Goal: Task Accomplishment & Management: Manage account settings

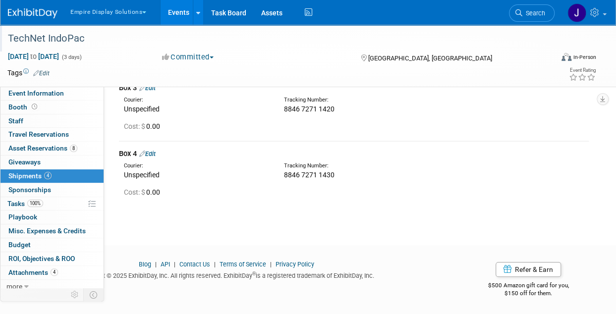
scroll to position [184, 0]
click at [119, 11] on button "Empire Display Solutions" at bounding box center [113, 10] width 89 height 20
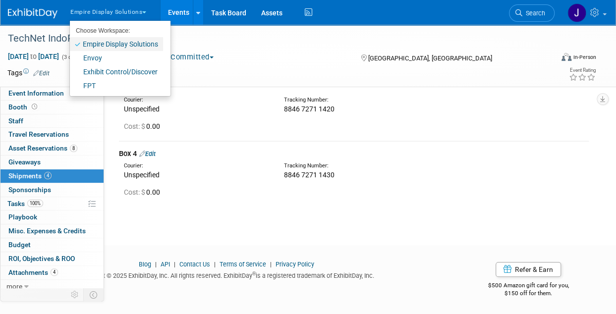
click at [120, 47] on link "Empire Display Solutions" at bounding box center [116, 44] width 93 height 14
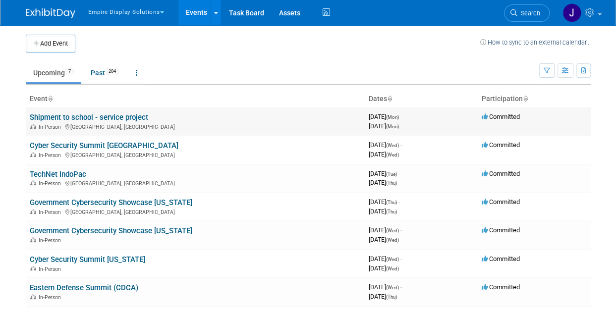
click at [124, 117] on link "Shipment to school - service project" at bounding box center [89, 117] width 118 height 9
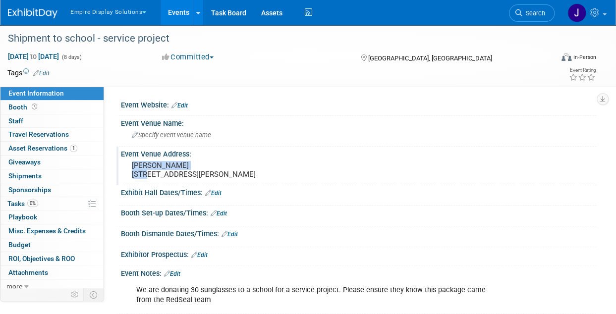
drag, startPoint x: 128, startPoint y: 165, endPoint x: 196, endPoint y: 161, distance: 68.0
click at [196, 161] on div "Kala Grice-Dobbins 1275 Jordan Road BLDG A Huntsville, AL 35811" at bounding box center [219, 170] width 183 height 23
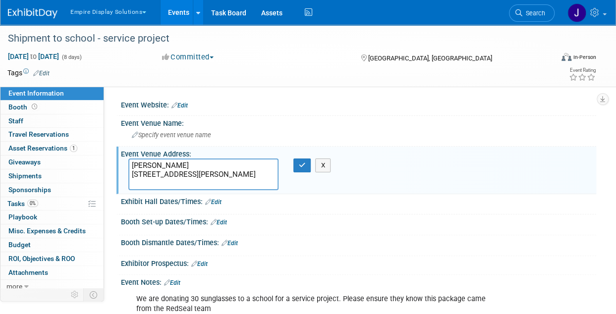
drag, startPoint x: 198, startPoint y: 165, endPoint x: 126, endPoint y: 162, distance: 72.4
click at [126, 162] on div "Kala Grice-Dobbins 1275 Jordan Road BLDG A Huntsville, AL 35811" at bounding box center [203, 175] width 165 height 32
drag, startPoint x: 132, startPoint y: 174, endPoint x: 221, endPoint y: 175, distance: 89.2
click at [221, 175] on textarea "Kala Grice-Dobbins 1275 Jordan Road BLDG A Huntsville, AL 35811" at bounding box center [203, 175] width 150 height 32
click at [188, 182] on textarea "Kala Grice-Dobbins 1275 Jordan Road BLDG A Huntsville, AL 35811" at bounding box center [203, 175] width 150 height 32
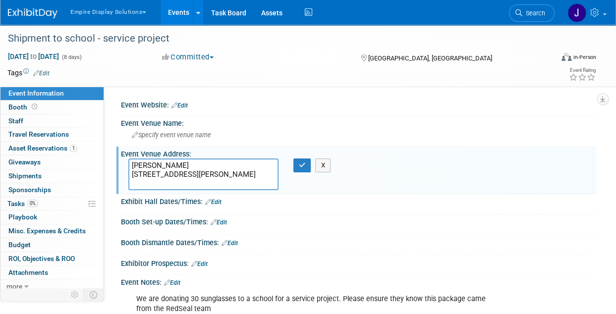
click at [188, 182] on textarea "Kala Grice-Dobbins 1275 Jordan Road BLDG A Huntsville, AL 35811" at bounding box center [203, 175] width 150 height 32
click at [43, 171] on link "0 Shipments 0" at bounding box center [51, 176] width 103 height 13
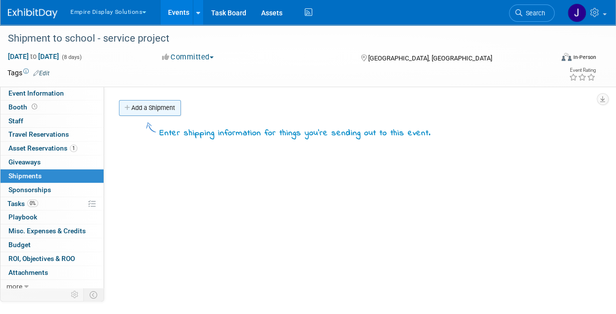
click at [136, 111] on link "Add a Shipment" at bounding box center [150, 108] width 62 height 16
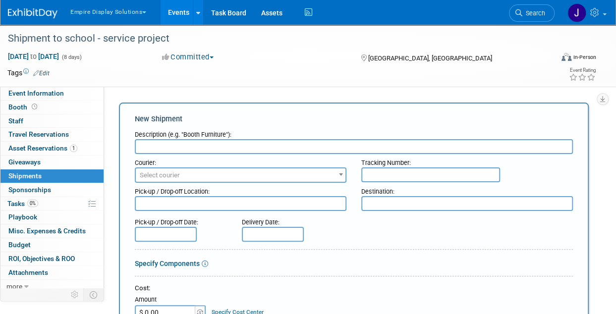
click at [395, 171] on input "text" at bounding box center [430, 175] width 139 height 15
paste input "8847 5267 9365"
type input "8847 5267 9365"
click at [250, 143] on input "text" at bounding box center [354, 146] width 438 height 15
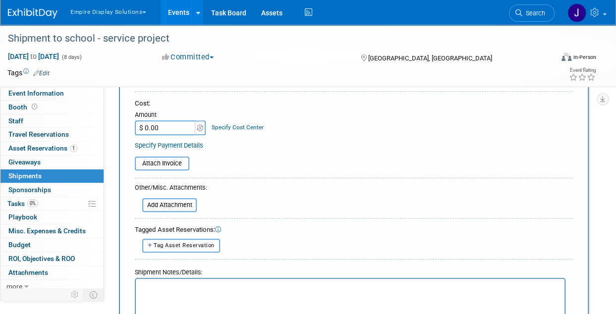
scroll to position [297, 0]
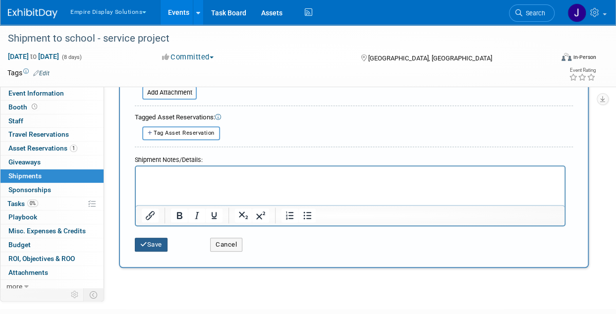
type input "Box"
click at [152, 244] on button "Save" at bounding box center [151, 245] width 33 height 14
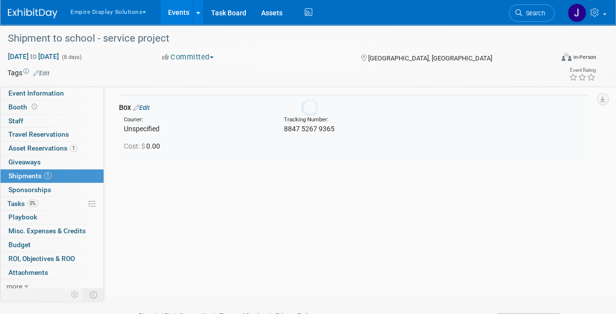
scroll to position [22, 0]
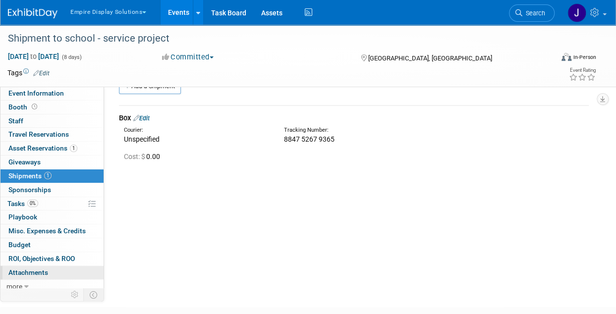
click at [47, 272] on link "0 Attachments 0" at bounding box center [51, 272] width 103 height 13
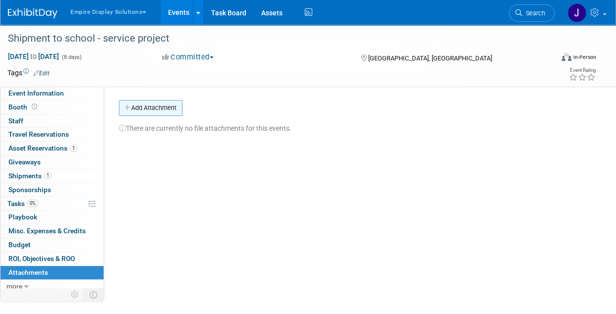
click at [145, 110] on button "Add Attachment" at bounding box center [150, 108] width 63 height 16
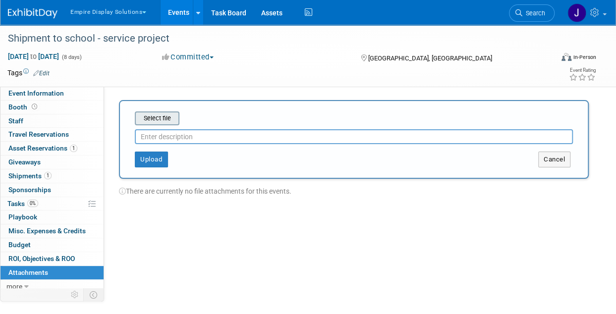
click at [168, 114] on input "file" at bounding box center [119, 119] width 118 height 12
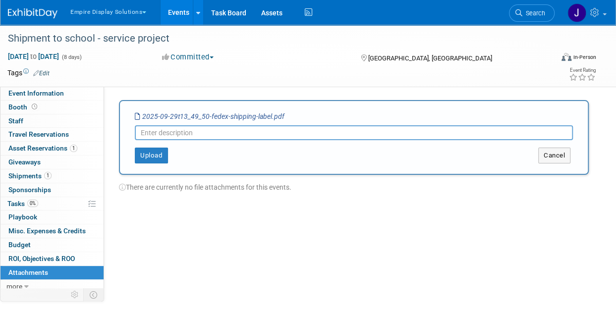
click at [165, 133] on input "text" at bounding box center [354, 132] width 438 height 15
type input "shipping labels"
click at [161, 162] on button "Upload" at bounding box center [151, 156] width 33 height 16
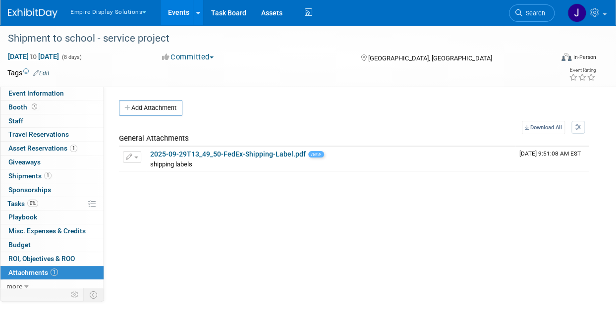
click at [104, 15] on button "Empire Display Solutions" at bounding box center [113, 10] width 89 height 20
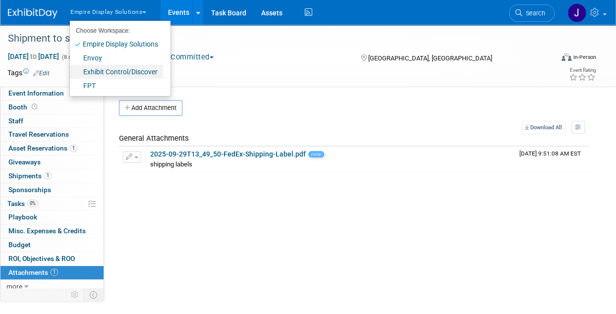
click at [97, 76] on link "Exhibit Control/Discover" at bounding box center [116, 72] width 93 height 14
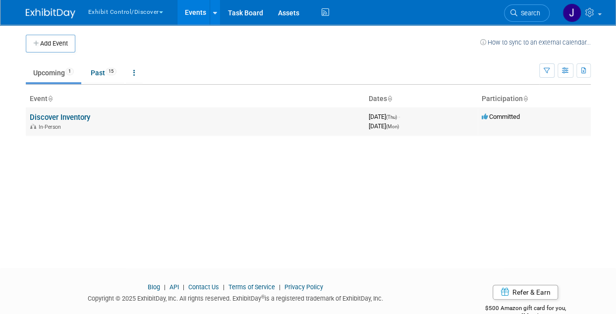
click at [81, 115] on link "Discover Inventory" at bounding box center [60, 117] width 60 height 9
